Goal: Find specific page/section: Find specific page/section

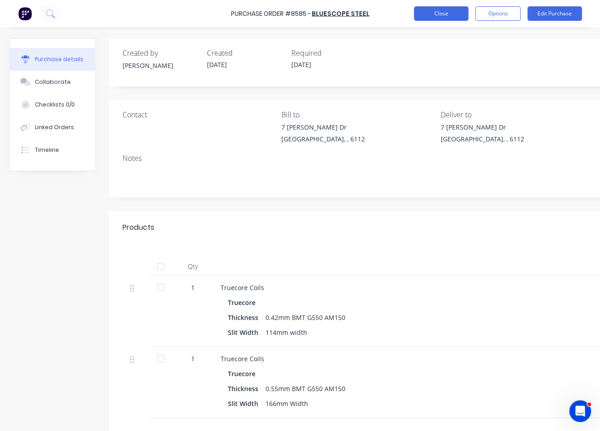
click at [432, 14] on button "Close" at bounding box center [441, 13] width 54 height 15
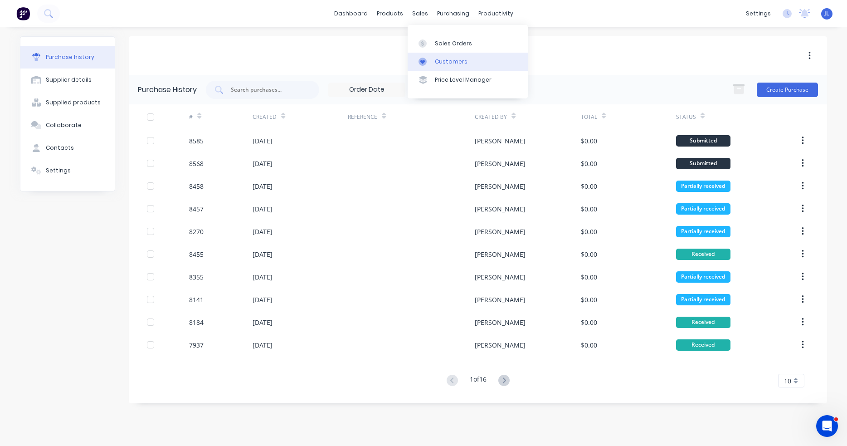
drag, startPoint x: 450, startPoint y: 59, endPoint x: 416, endPoint y: 59, distance: 34.0
click at [450, 59] on div "Customers" at bounding box center [451, 62] width 33 height 8
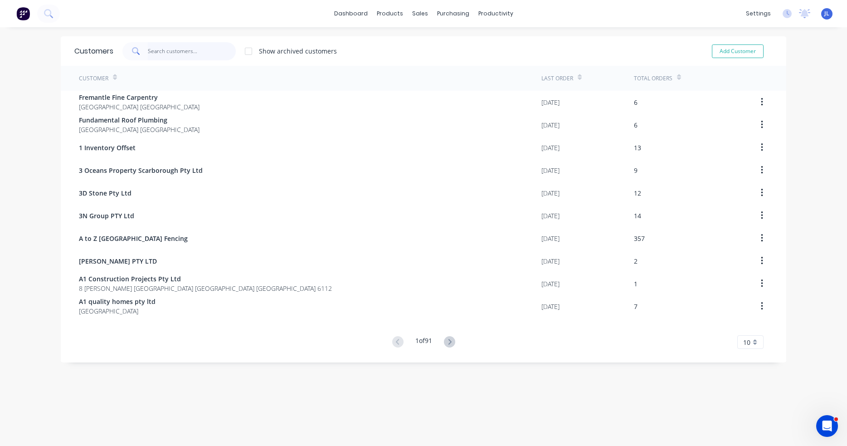
click at [184, 45] on input "text" at bounding box center [192, 51] width 88 height 18
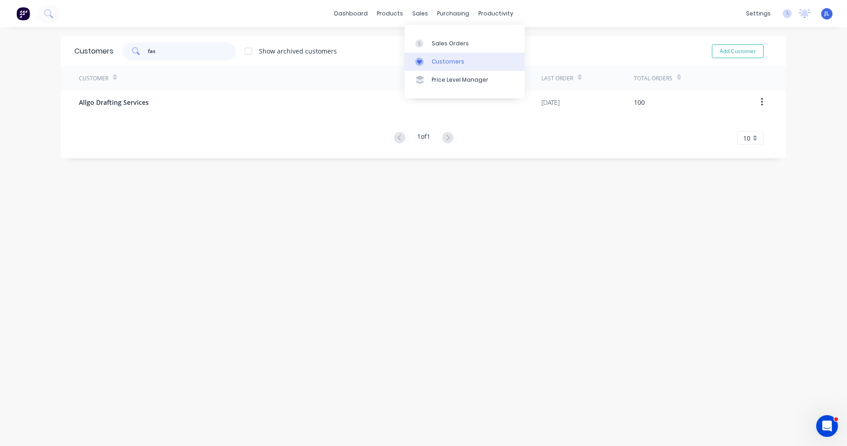
type input "fas"
click at [441, 64] on div "Customers" at bounding box center [448, 62] width 33 height 8
click at [187, 49] on input "fas" at bounding box center [192, 51] width 88 height 18
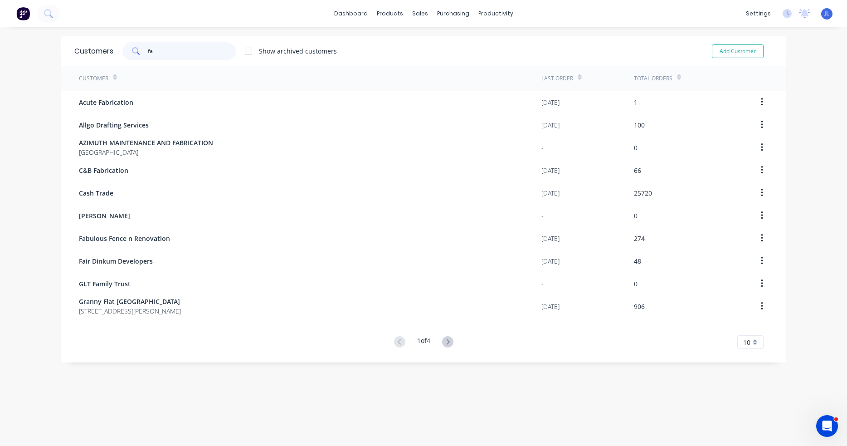
type input "fa"
click at [177, 67] on div "Customer" at bounding box center [310, 78] width 463 height 25
click at [170, 51] on input "fa" at bounding box center [192, 51] width 88 height 18
